Goal: Transaction & Acquisition: Purchase product/service

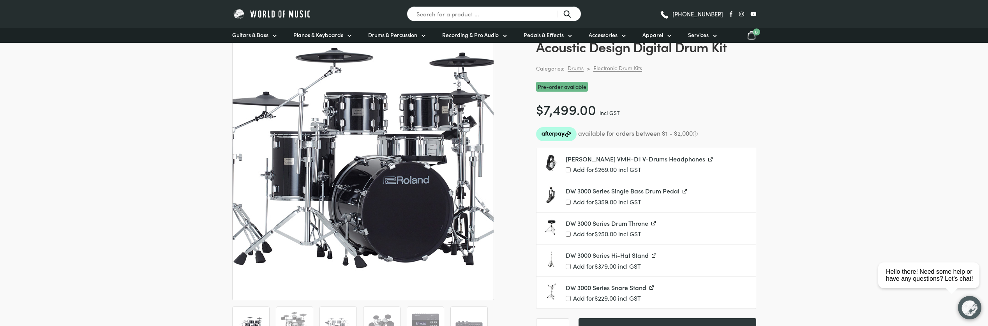
scroll to position [88, 0]
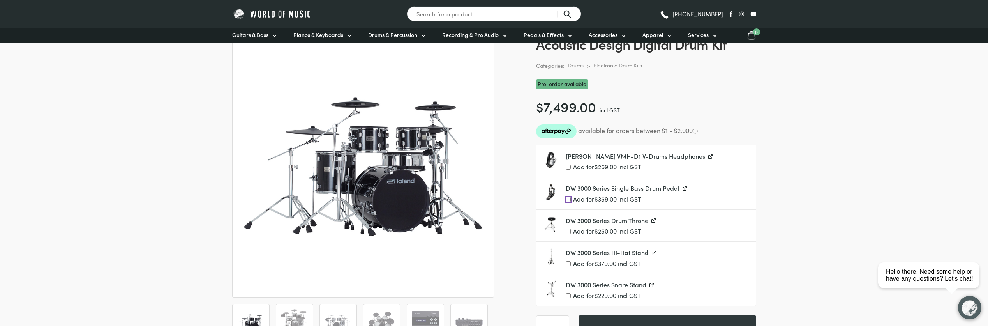
click at [569, 200] on input "Add for $ 359.00 incl GST" at bounding box center [568, 199] width 5 height 5
checkbox input "true"
click at [570, 266] on input "Add for $ 379.00 incl GST" at bounding box center [568, 263] width 5 height 5
checkbox input "true"
drag, startPoint x: 568, startPoint y: 297, endPoint x: 573, endPoint y: 297, distance: 4.7
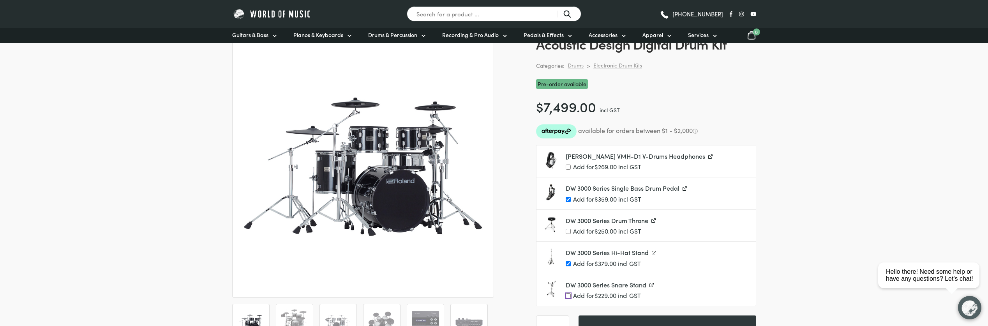
click at [569, 297] on input "Add for $ 229.00 incl GST" at bounding box center [568, 295] width 5 height 5
checkbox input "true"
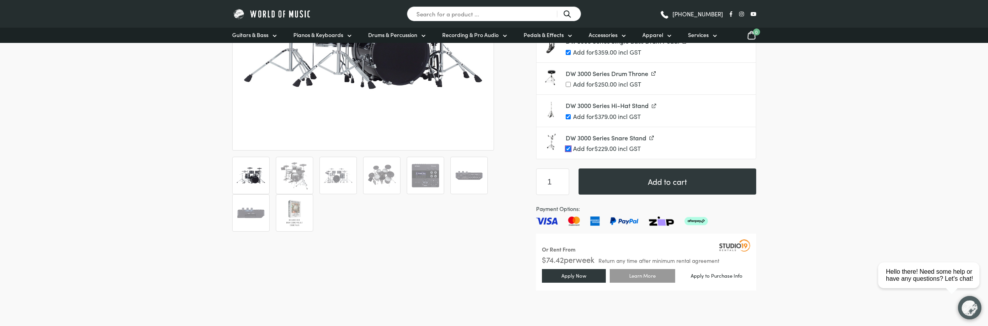
scroll to position [239, 0]
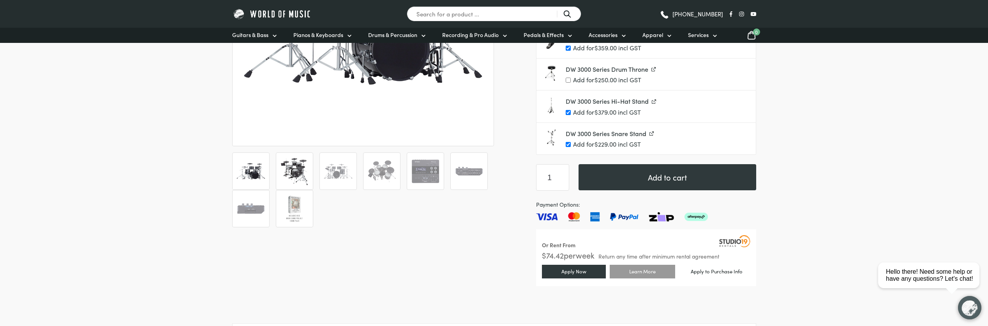
click at [292, 162] on img at bounding box center [294, 171] width 29 height 29
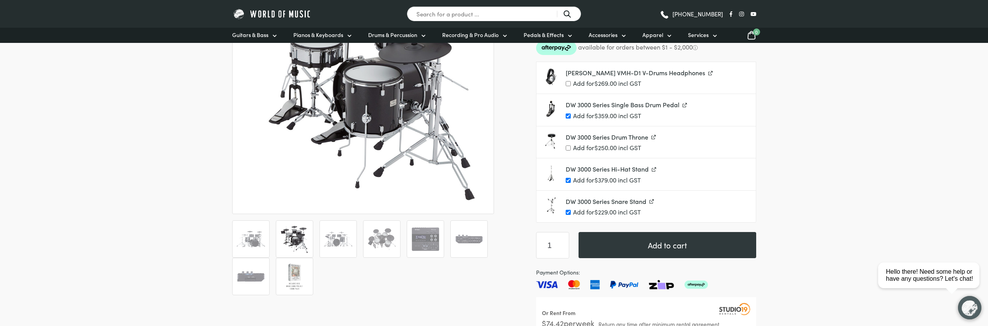
scroll to position [172, 0]
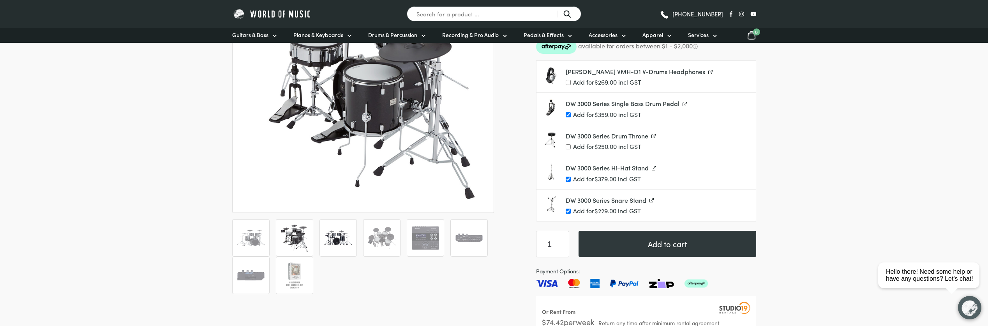
click at [331, 240] on img at bounding box center [338, 237] width 29 height 29
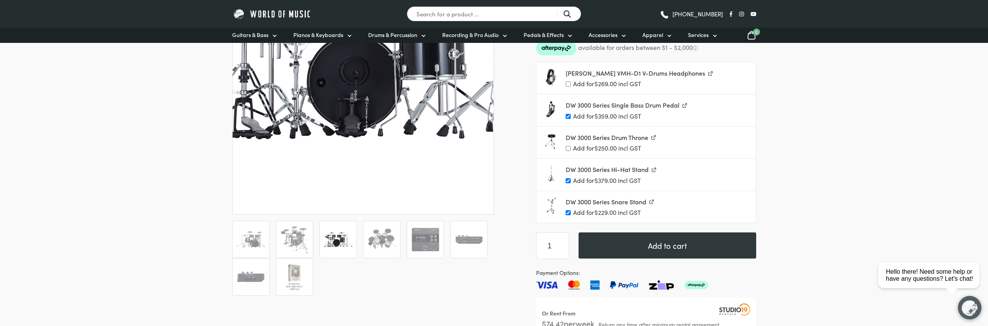
scroll to position [173, 0]
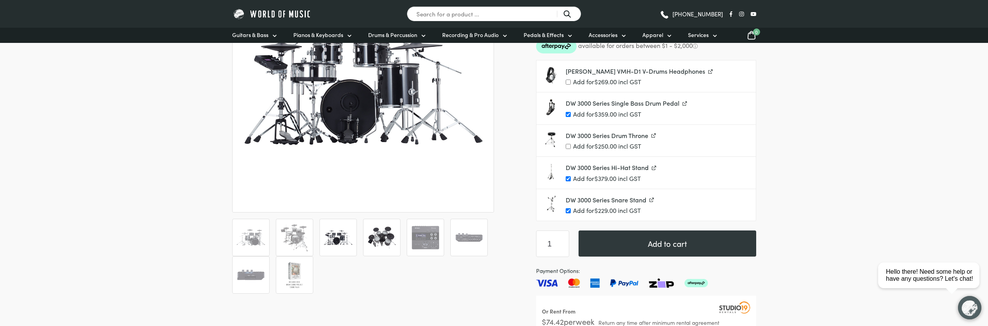
click at [382, 251] on img at bounding box center [381, 237] width 29 height 29
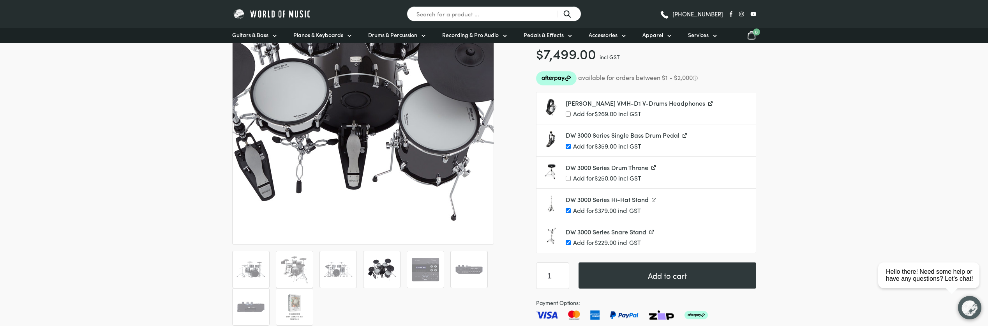
scroll to position [144, 0]
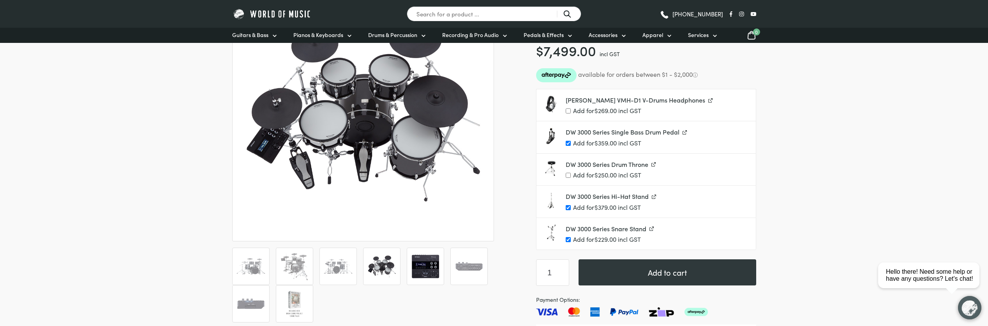
click at [415, 262] on img at bounding box center [425, 266] width 29 height 29
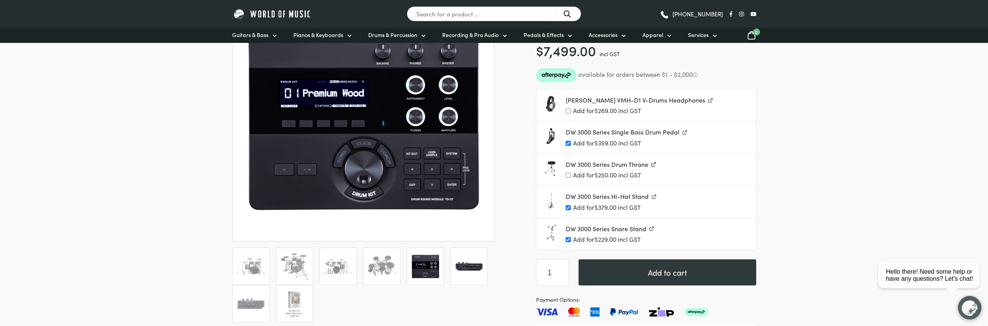
click at [476, 272] on img at bounding box center [469, 266] width 29 height 29
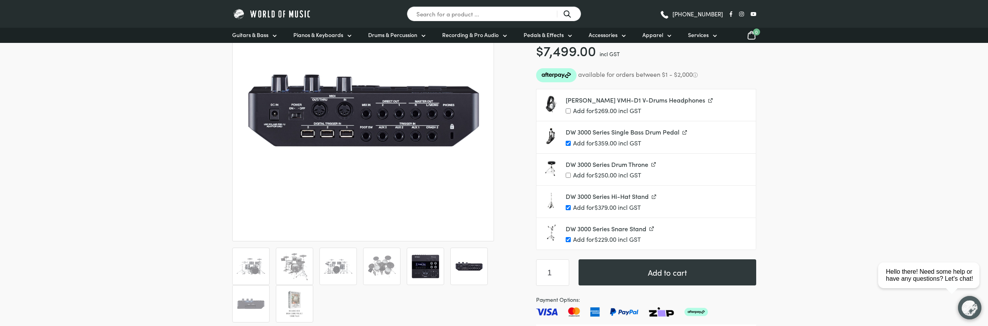
click at [429, 273] on img at bounding box center [425, 266] width 29 height 29
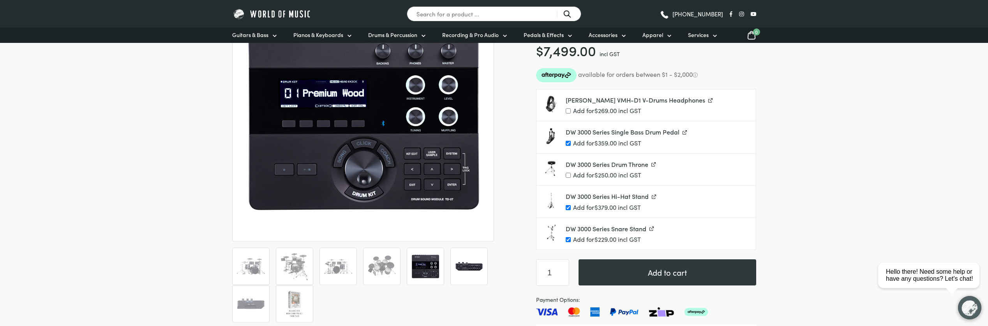
click at [459, 271] on img at bounding box center [469, 266] width 29 height 29
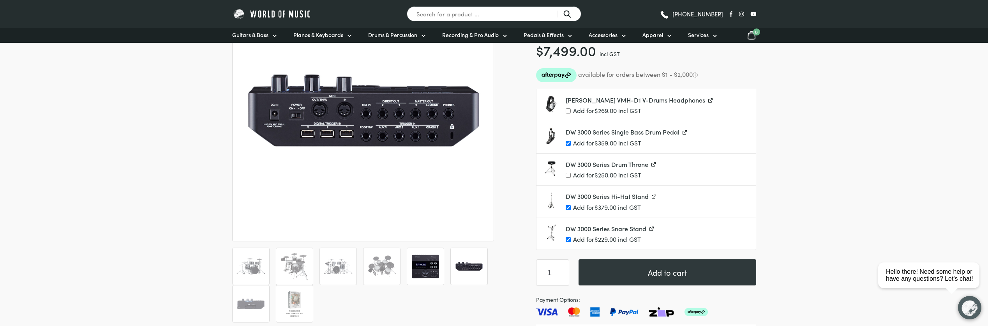
click at [429, 269] on img at bounding box center [425, 266] width 29 height 29
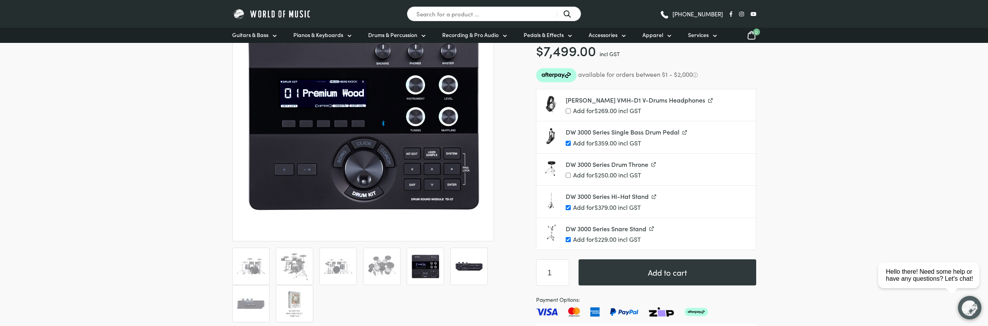
click at [461, 273] on img at bounding box center [469, 266] width 29 height 29
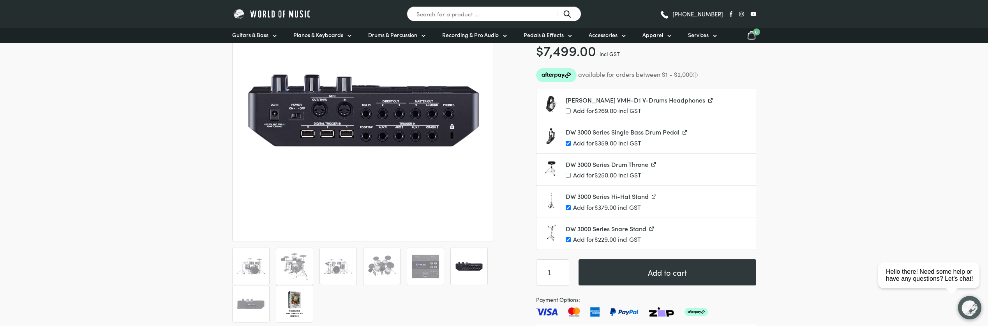
click at [298, 292] on img at bounding box center [294, 303] width 29 height 29
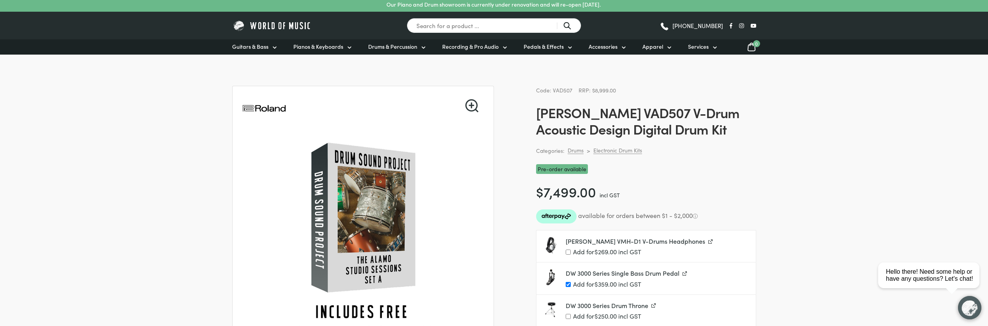
scroll to position [0, 0]
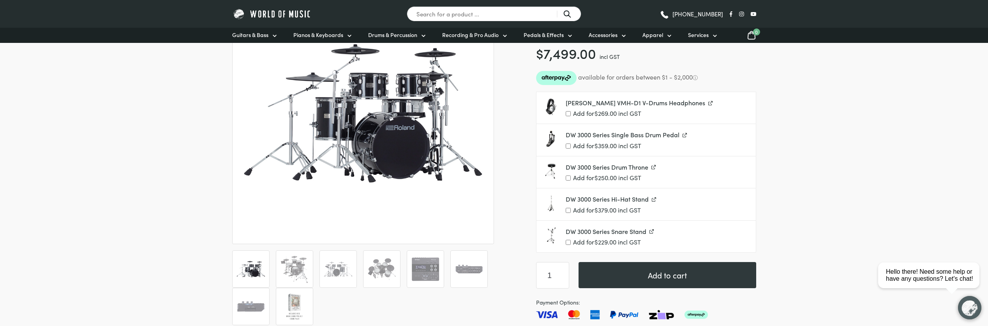
scroll to position [147, 0]
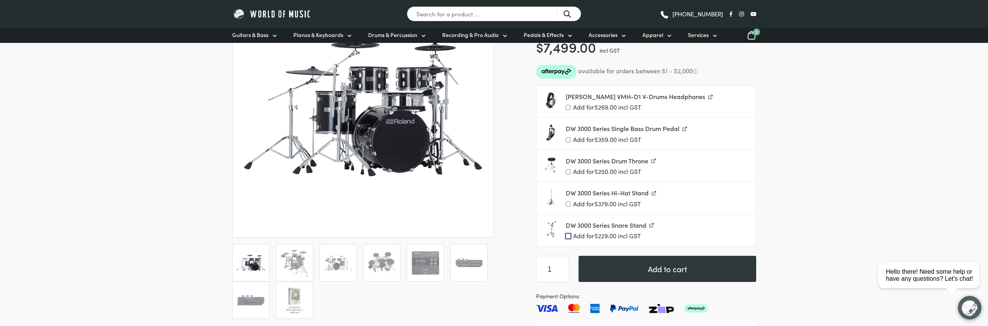
click at [567, 235] on input "Add for $ 229.00 incl GST" at bounding box center [568, 235] width 5 height 5
checkbox input "true"
click at [572, 205] on label "Add for $ 379.00 incl GST" at bounding box center [658, 203] width 184 height 7
click at [571, 205] on input "Add for $ 379.00 incl GST" at bounding box center [568, 203] width 5 height 5
checkbox input "true"
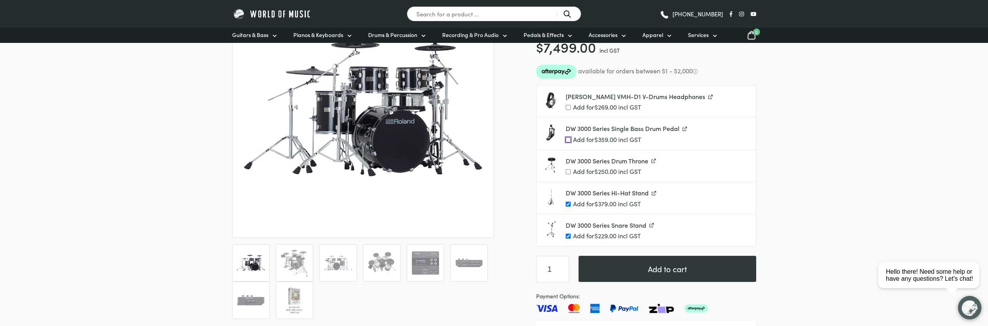
click at [569, 139] on input "Add for $ 359.00 incl GST" at bounding box center [568, 139] width 5 height 5
checkbox input "true"
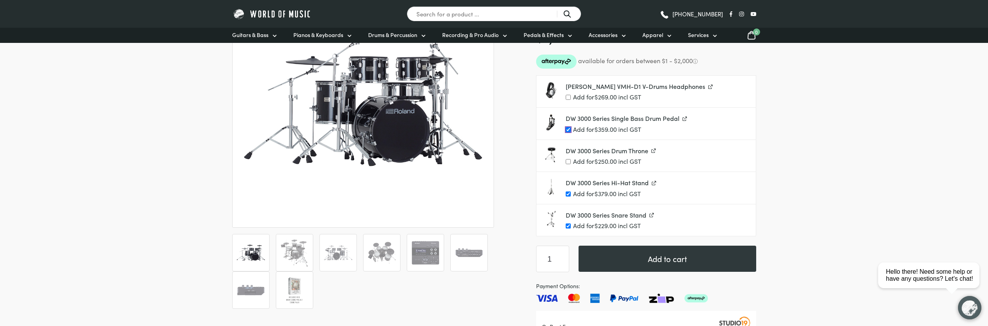
scroll to position [152, 0]
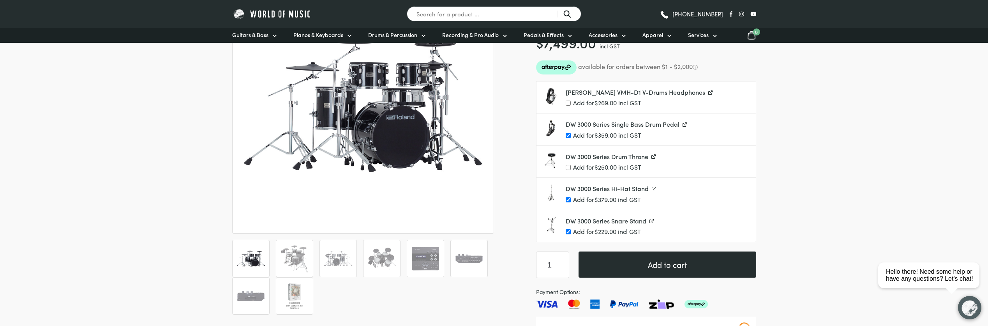
click at [686, 265] on button "Add to cart" at bounding box center [668, 264] width 178 height 26
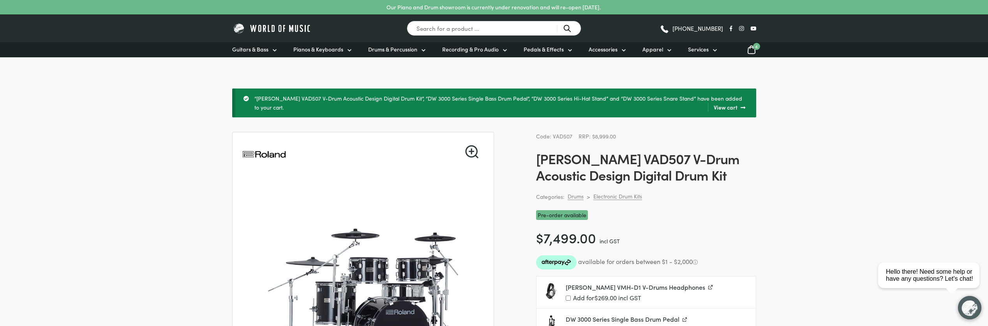
click at [750, 49] on icon at bounding box center [751, 50] width 9 height 10
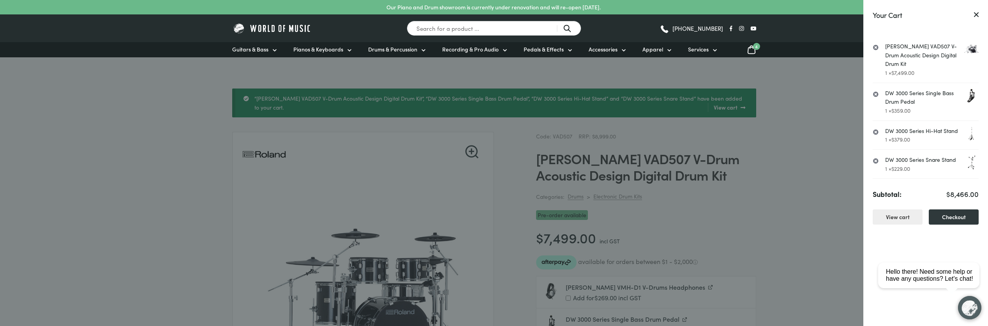
click at [977, 14] on icon at bounding box center [977, 15] width 4 height 4
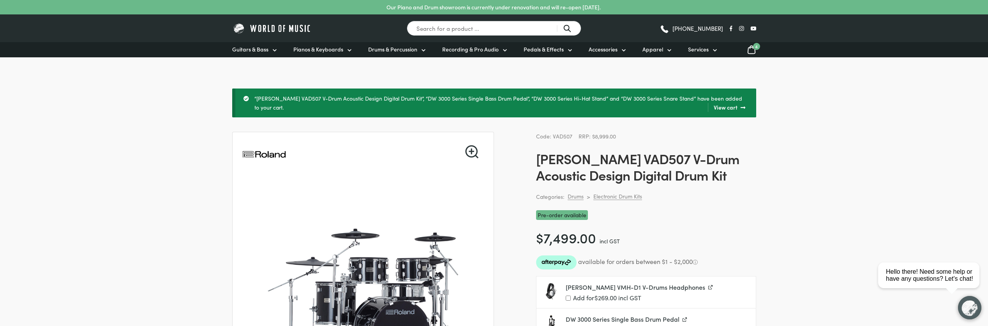
click at [753, 53] on icon at bounding box center [751, 50] width 9 height 10
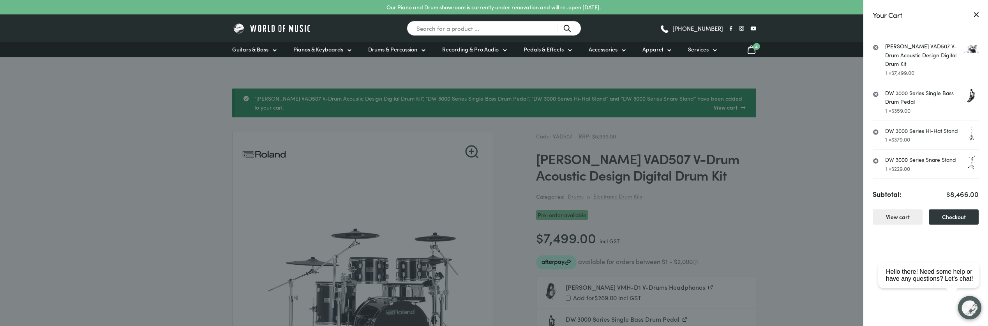
click at [978, 13] on icon at bounding box center [977, 15] width 4 height 4
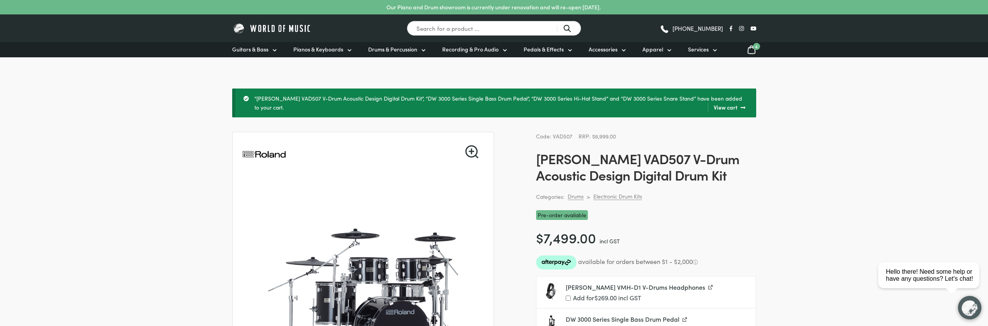
click at [753, 48] on icon at bounding box center [751, 50] width 7 height 8
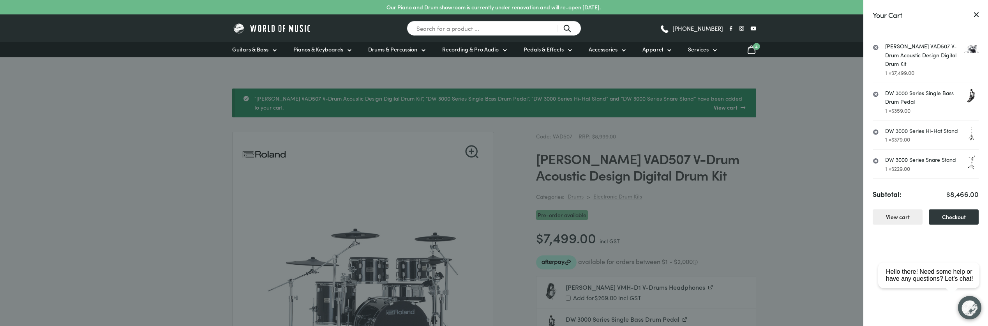
click at [876, 132] on link "×" at bounding box center [876, 132] width 6 height 8
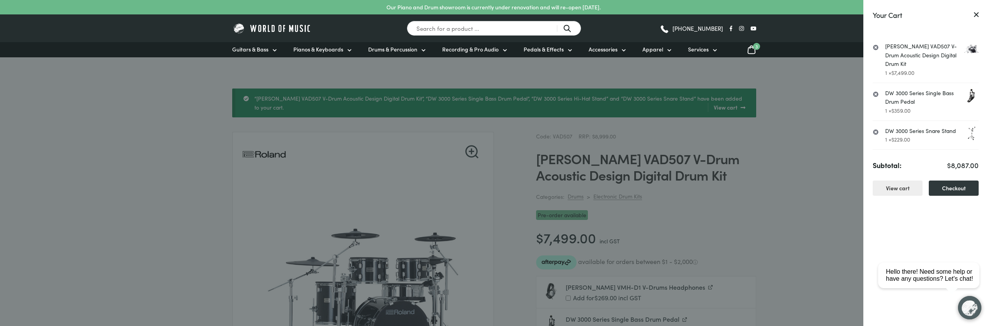
click at [875, 48] on link "×" at bounding box center [876, 47] width 6 height 8
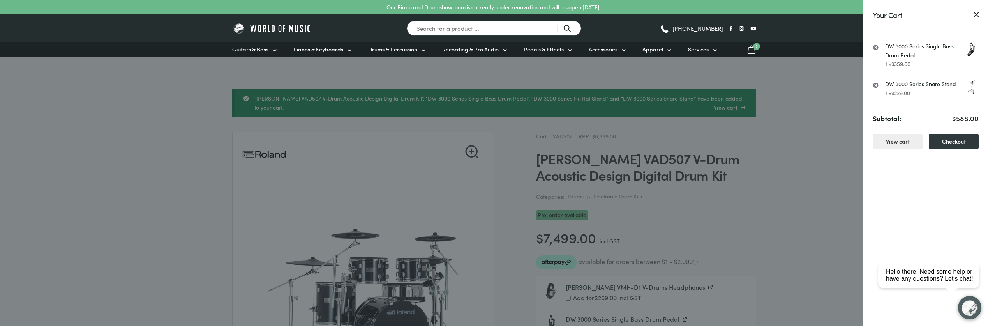
click at [878, 85] on link "×" at bounding box center [876, 85] width 6 height 8
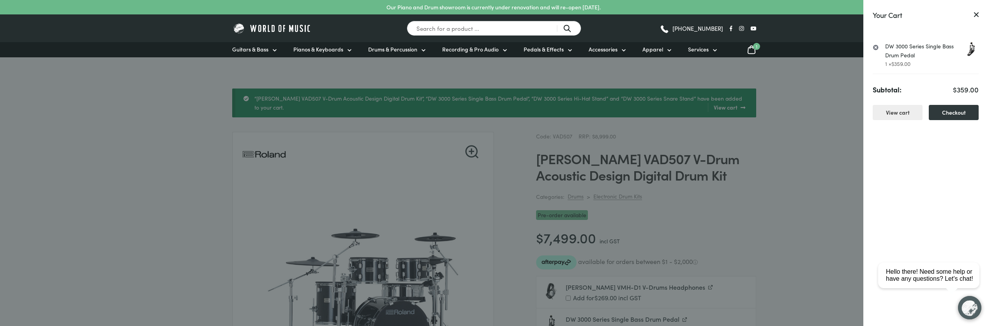
click at [875, 47] on link "×" at bounding box center [876, 47] width 6 height 8
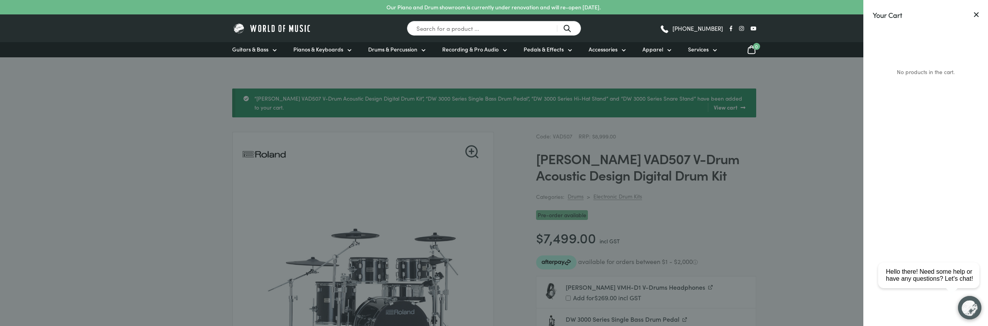
click at [978, 16] on icon at bounding box center [977, 15] width 4 height 4
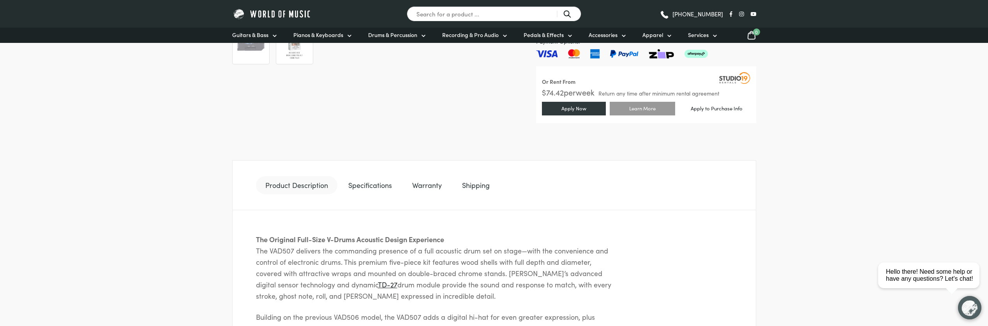
scroll to position [446, 0]
click at [470, 186] on link "Shipping" at bounding box center [476, 184] width 46 height 18
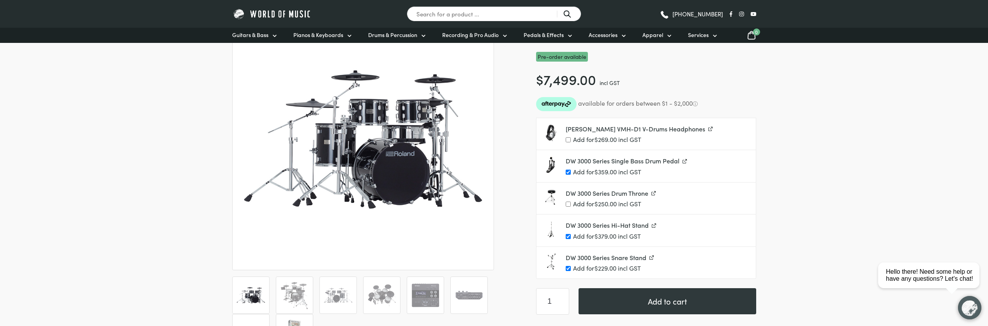
scroll to position [160, 0]
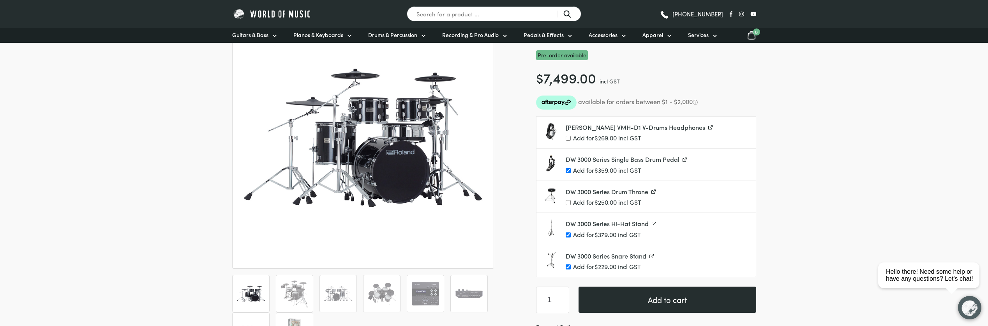
click at [681, 299] on button "Add to cart" at bounding box center [668, 299] width 178 height 26
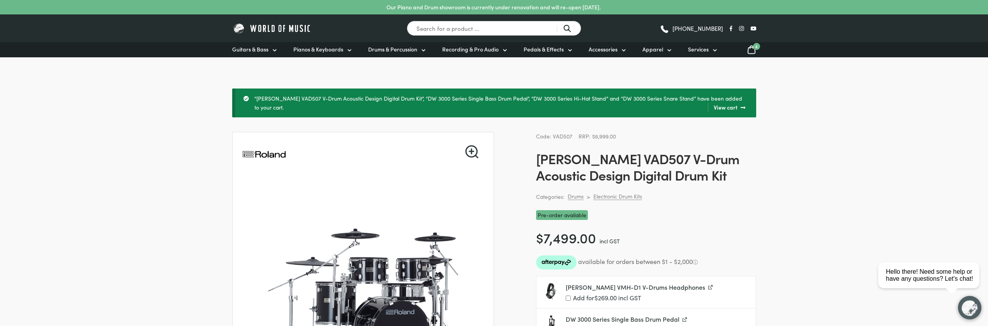
click at [752, 49] on icon at bounding box center [751, 50] width 9 height 10
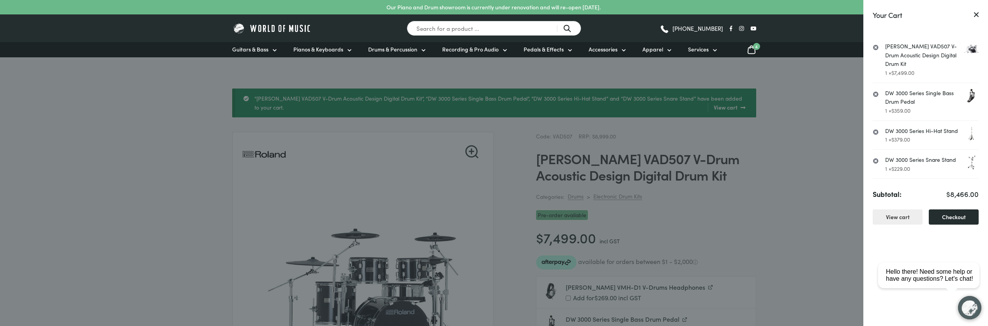
click at [954, 217] on link "Checkout" at bounding box center [954, 216] width 50 height 15
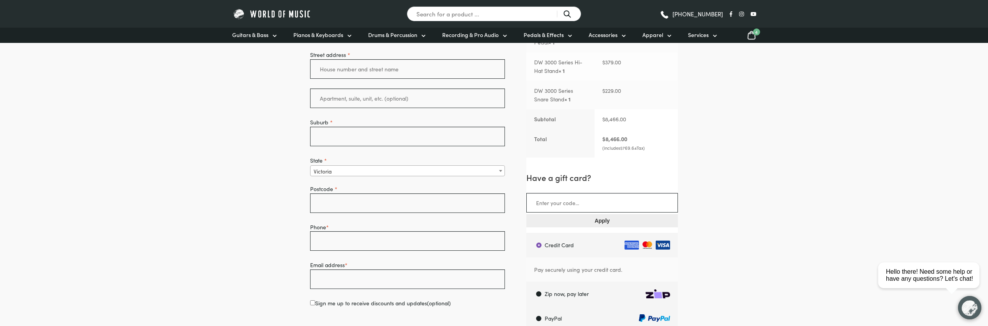
scroll to position [239, 0]
click at [498, 171] on span "State" at bounding box center [501, 171] width 8 height 10
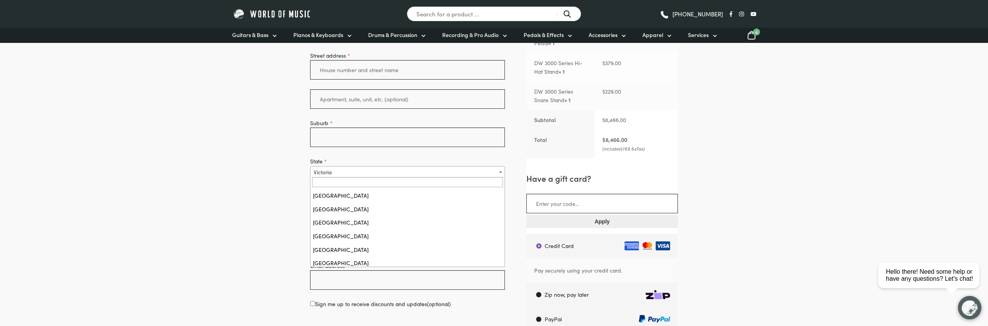
scroll to position [30, 0]
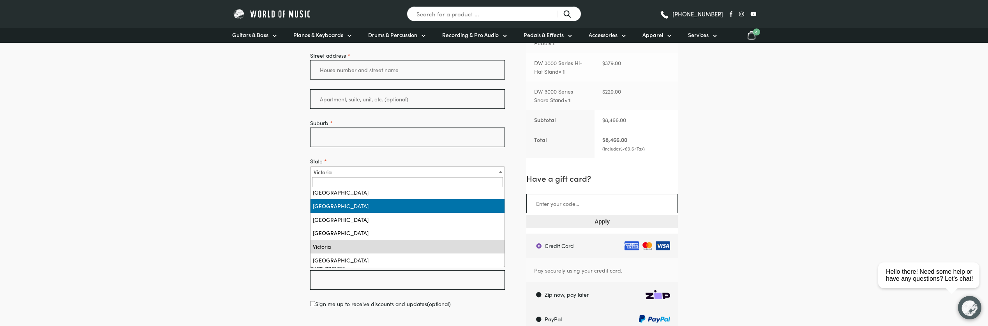
select select "QLD"
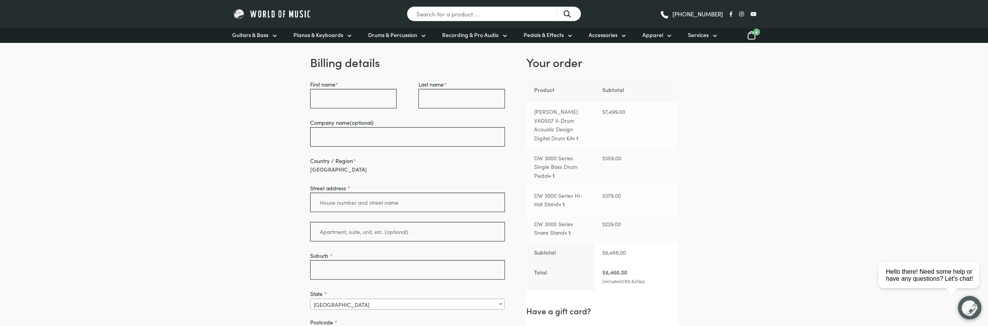
scroll to position [0, 0]
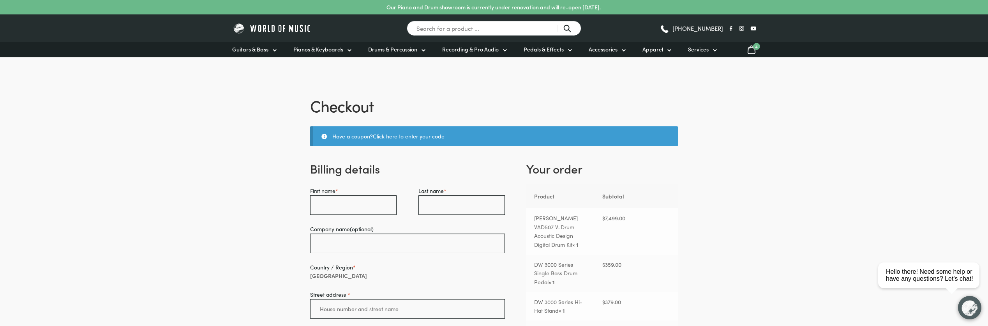
click at [751, 51] on icon at bounding box center [751, 50] width 9 height 10
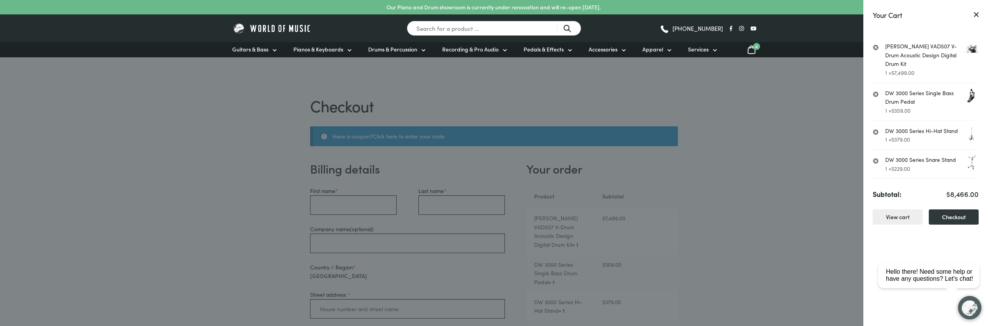
click at [876, 46] on link "×" at bounding box center [876, 47] width 6 height 8
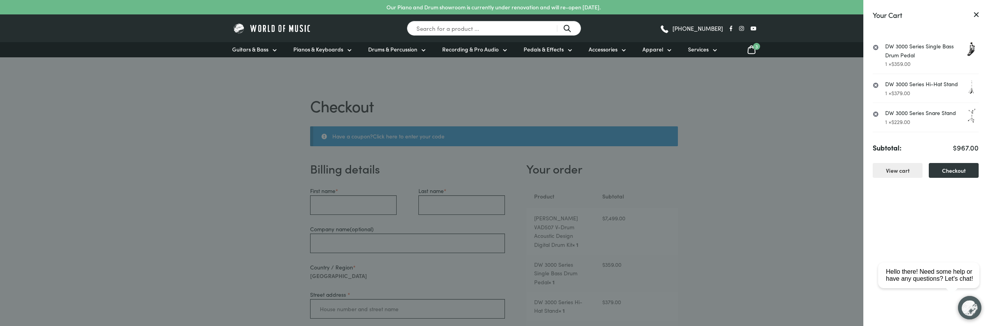
click at [876, 46] on link "×" at bounding box center [876, 47] width 6 height 8
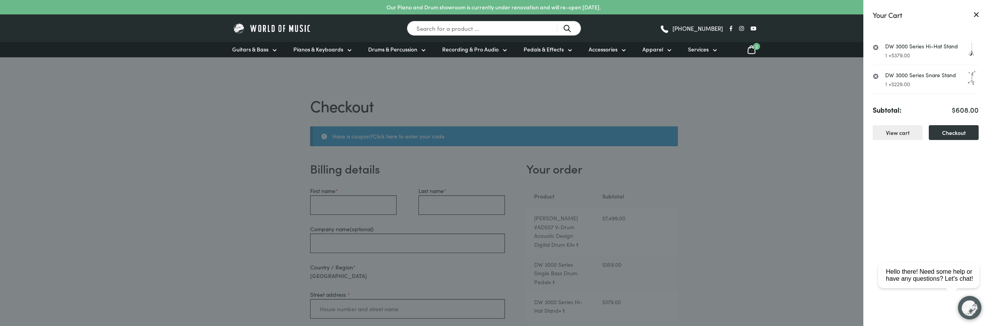
click at [876, 47] on link "×" at bounding box center [876, 47] width 6 height 8
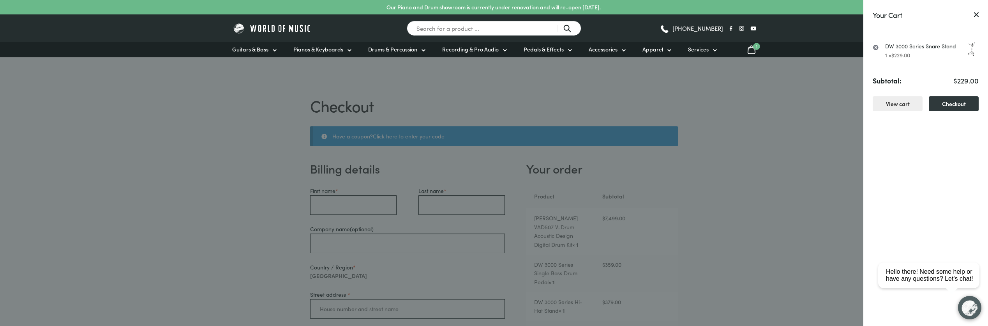
click at [876, 47] on link "×" at bounding box center [876, 47] width 6 height 8
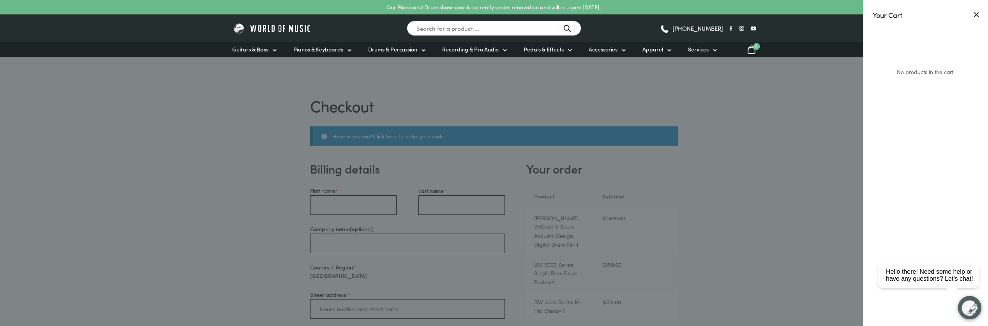
click at [977, 14] on icon at bounding box center [977, 15] width 4 height 4
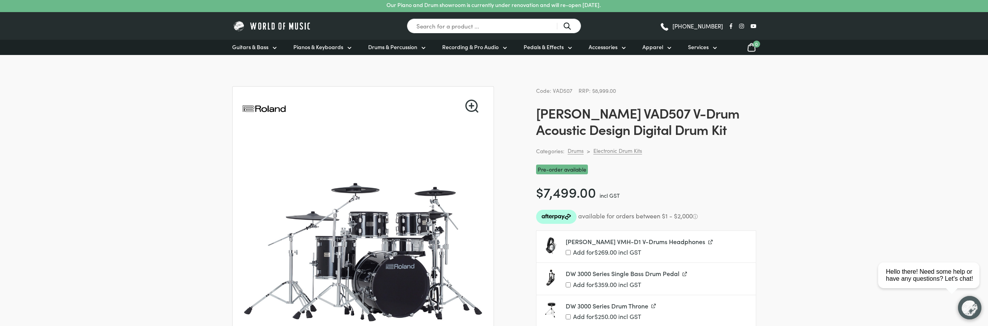
scroll to position [1, 0]
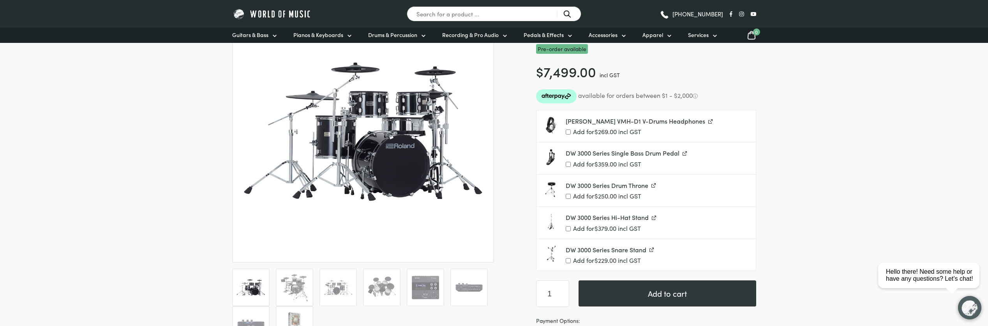
scroll to position [123, 0]
